Goal: Task Accomplishment & Management: Manage account settings

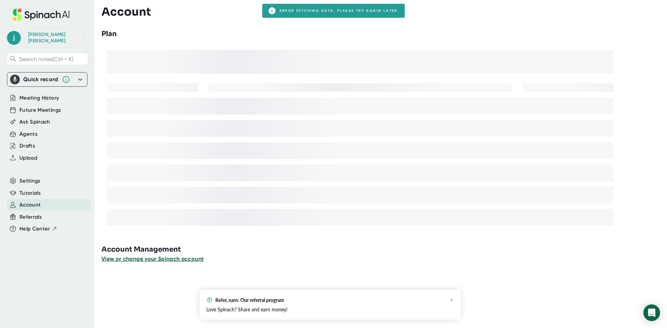
click at [161, 258] on span "View or change your Spinach account" at bounding box center [152, 259] width 102 height 7
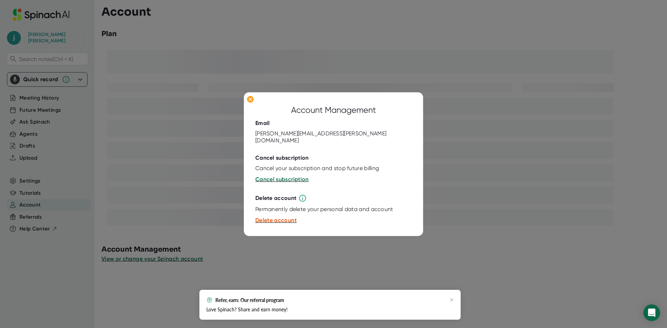
click at [278, 220] on button "Delete account" at bounding box center [275, 220] width 41 height 8
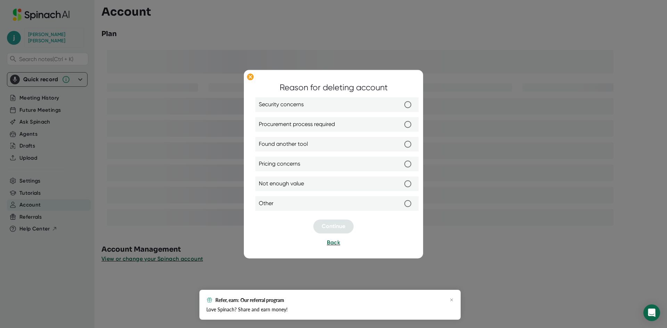
click at [406, 203] on input "Other" at bounding box center [408, 203] width 15 height 15
radio input "true"
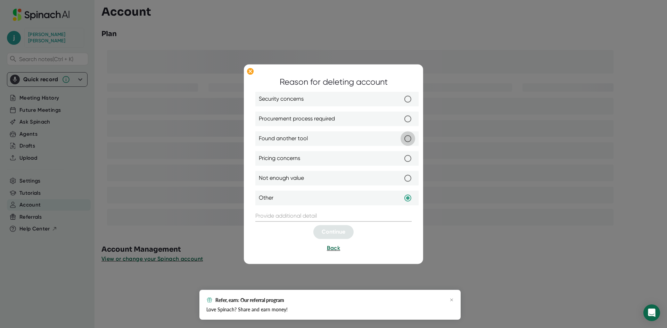
click at [407, 137] on input "Found another tool" at bounding box center [408, 138] width 15 height 15
radio input "true"
click at [311, 221] on input "text" at bounding box center [333, 216] width 156 height 11
type input "Chorus"
click at [342, 232] on span "Continue" at bounding box center [334, 232] width 24 height 7
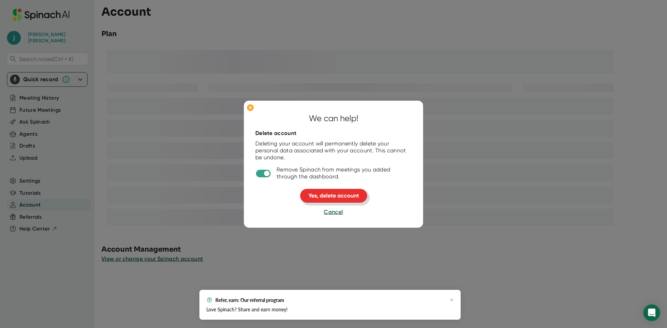
click at [328, 197] on span "Yes, delete account" at bounding box center [334, 195] width 50 height 7
